Goal: Browse casually

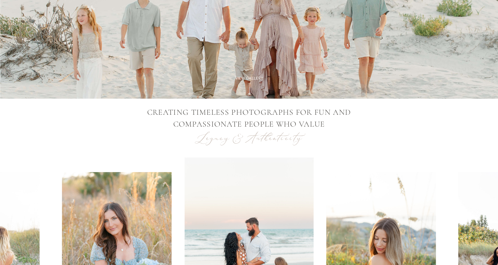
scroll to position [235, 0]
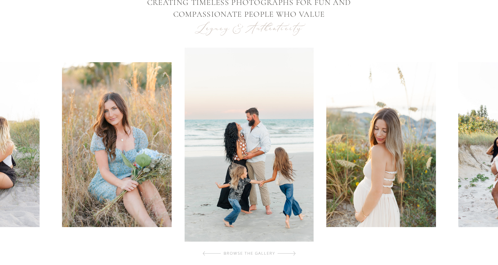
click at [293, 254] on div at bounding box center [286, 253] width 18 height 12
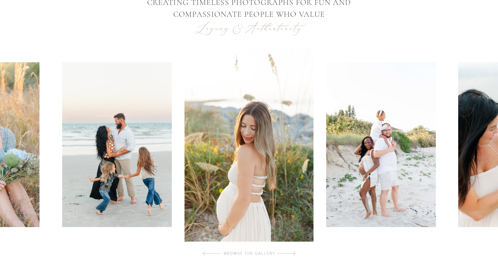
click at [293, 254] on div at bounding box center [286, 253] width 18 height 12
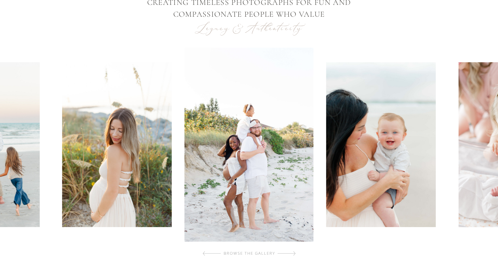
click at [293, 254] on div at bounding box center [286, 253] width 18 height 12
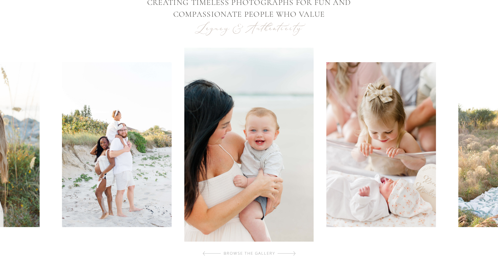
click at [293, 254] on div at bounding box center [286, 253] width 18 height 12
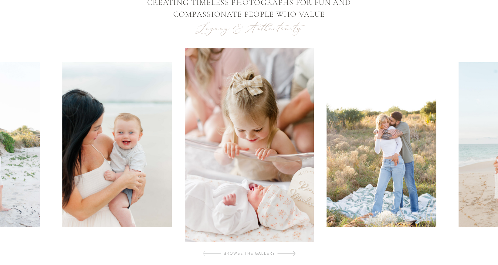
click at [293, 255] on div at bounding box center [286, 253] width 18 height 12
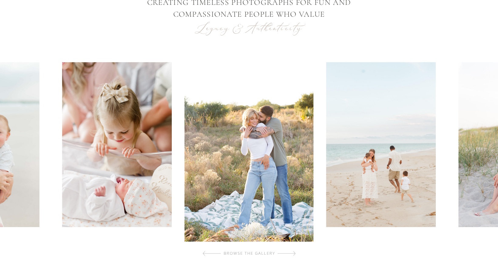
click at [293, 255] on div at bounding box center [286, 253] width 18 height 12
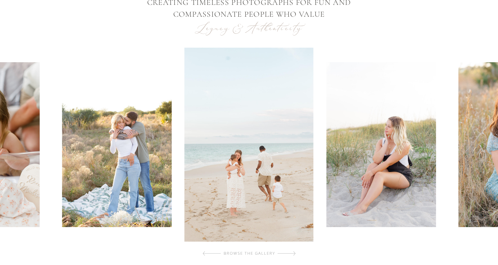
click at [293, 255] on div at bounding box center [286, 253] width 18 height 12
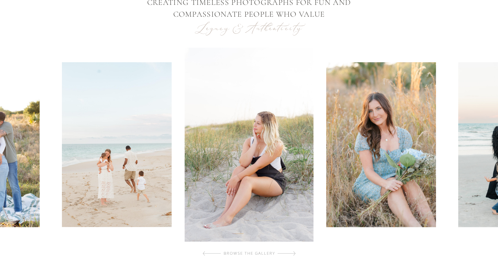
click at [293, 255] on div at bounding box center [286, 253] width 18 height 12
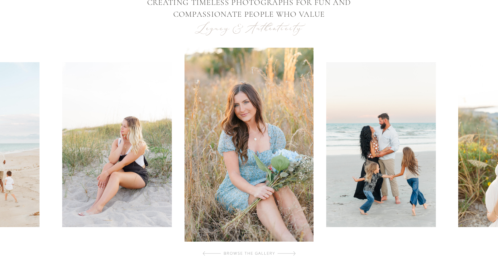
click at [293, 254] on div at bounding box center [286, 253] width 18 height 12
